Goal: Information Seeking & Learning: Learn about a topic

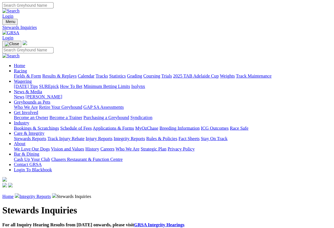
scroll to position [1, 0]
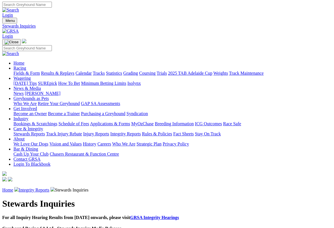
click at [46, 188] on link "Integrity Reports" at bounding box center [34, 190] width 31 height 5
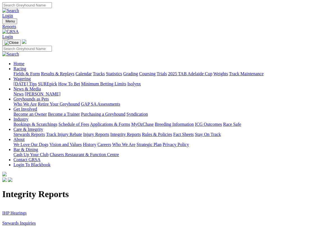
scroll to position [1, 0]
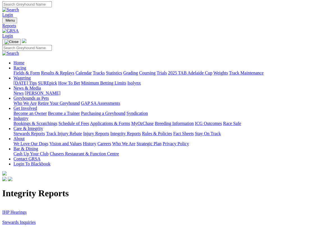
click at [19, 210] on link "IHP Hearings" at bounding box center [14, 212] width 24 height 5
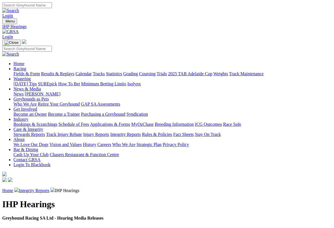
scroll to position [1, 0]
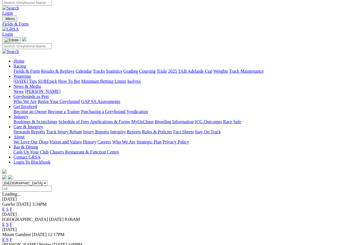
scroll to position [3, 0]
click at [12, 222] on link "F" at bounding box center [11, 224] width 3 height 5
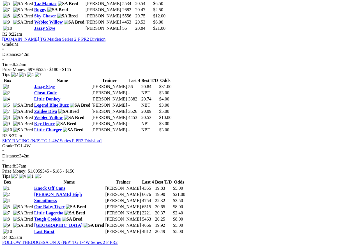
scroll to position [357, 0]
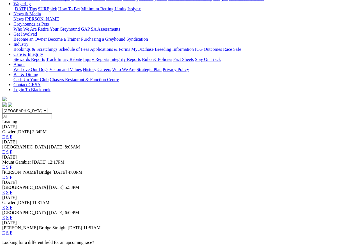
scroll to position [75, 0]
click at [12, 215] on link "F" at bounding box center [11, 217] width 3 height 5
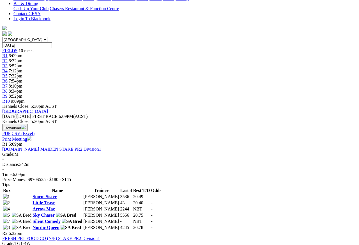
scroll to position [146, 0]
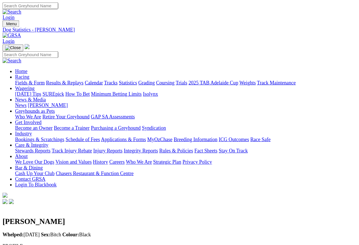
scroll to position [3, 0]
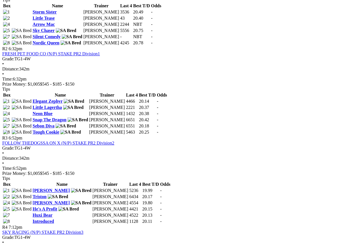
scroll to position [330, 0]
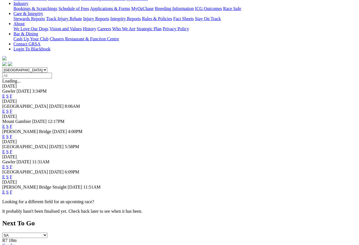
scroll to position [116, 0]
click at [12, 195] on link "F" at bounding box center [11, 192] width 3 height 5
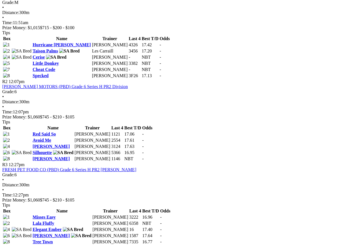
scroll to position [288, 0]
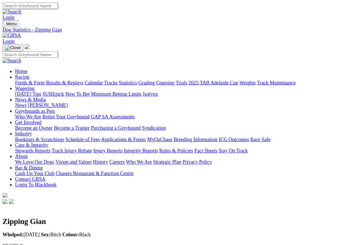
scroll to position [3, 0]
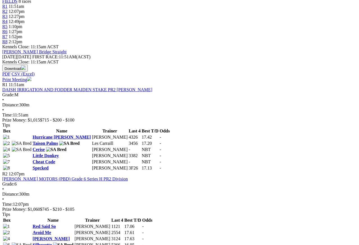
scroll to position [195, 0]
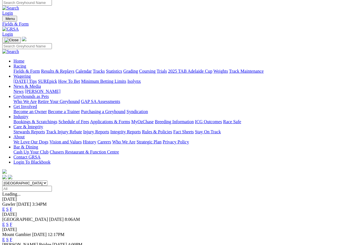
scroll to position [3, 0]
click at [72, 69] on link "Results & Replays" at bounding box center [57, 71] width 33 height 5
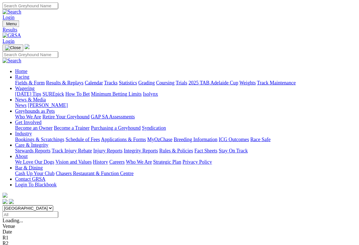
scroll to position [3, 0]
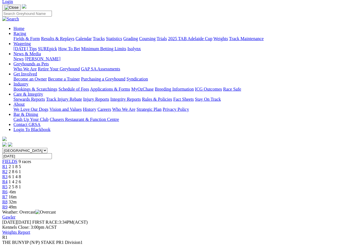
scroll to position [34, 0]
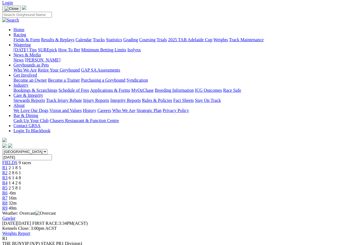
click at [8, 170] on span "R2" at bounding box center [4, 172] width 5 height 5
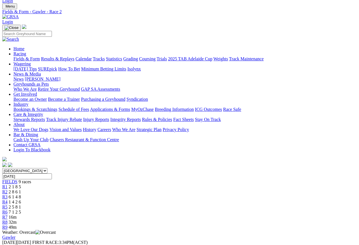
scroll to position [15, 0]
click at [8, 195] on span "R3" at bounding box center [4, 197] width 5 height 5
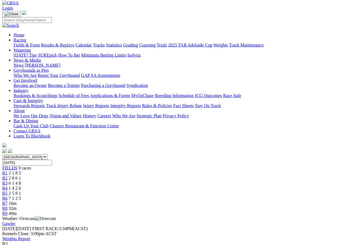
scroll to position [19, 0]
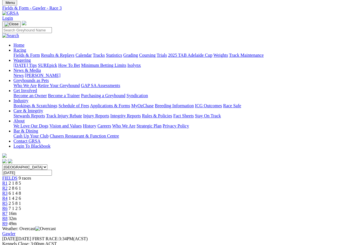
click at [8, 196] on span "R4" at bounding box center [4, 198] width 5 height 5
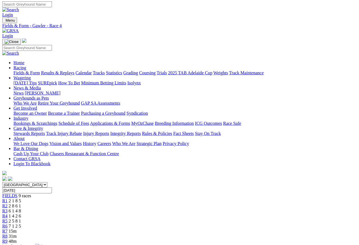
scroll to position [1, 0]
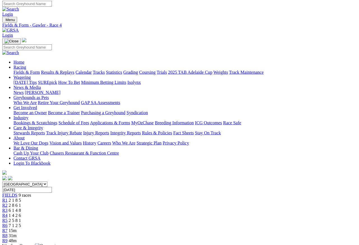
click at [8, 218] on span "R5" at bounding box center [4, 220] width 5 height 5
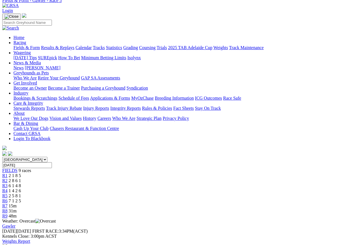
scroll to position [26, 0]
click at [8, 199] on span "R6" at bounding box center [4, 201] width 5 height 5
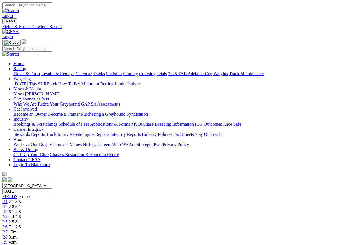
scroll to position [2, 0]
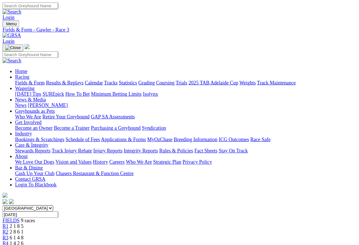
scroll to position [3, 0]
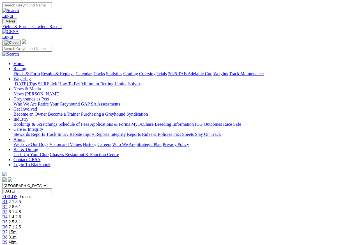
scroll to position [3, 0]
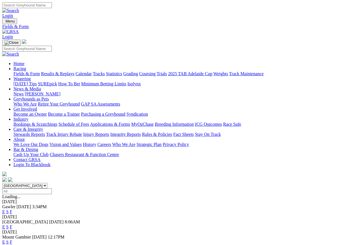
scroll to position [3, 0]
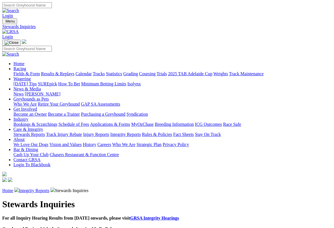
scroll to position [3, 0]
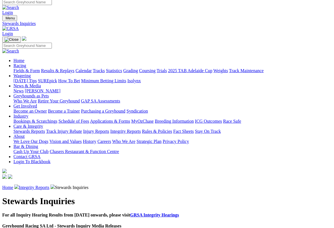
click at [41, 83] on link "News & Media" at bounding box center [27, 85] width 28 height 5
click at [60, 88] on link "[PERSON_NAME]" at bounding box center [43, 90] width 36 height 5
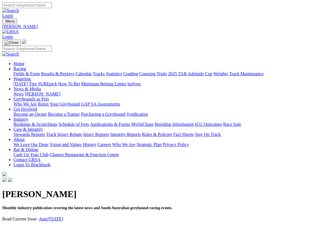
scroll to position [1, 0]
